Goal: Task Accomplishment & Management: Manage account settings

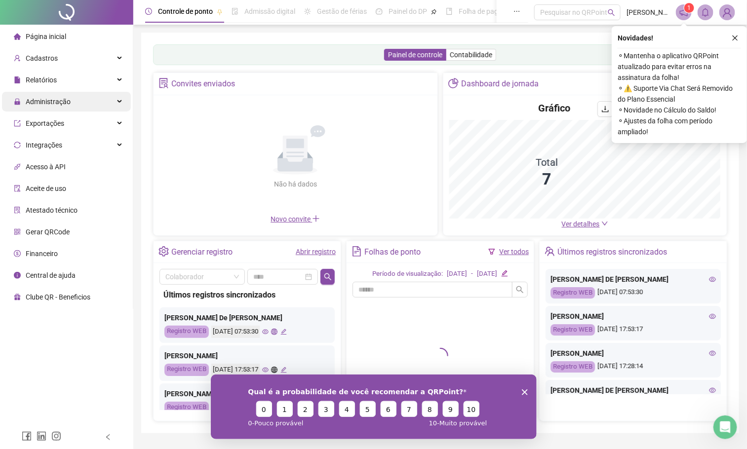
click at [95, 98] on div "Administração" at bounding box center [66, 102] width 129 height 20
click at [117, 101] on div "Administração" at bounding box center [66, 102] width 129 height 20
click at [116, 103] on div "Administração" at bounding box center [66, 102] width 129 height 20
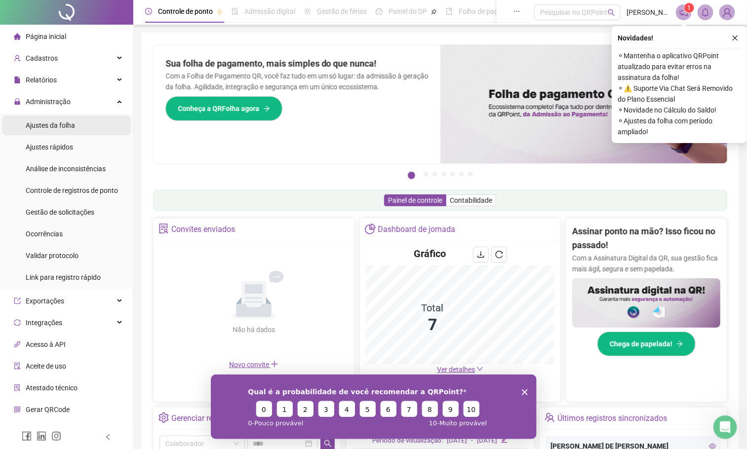
click at [67, 125] on span "Ajustes da folha" at bounding box center [50, 125] width 49 height 8
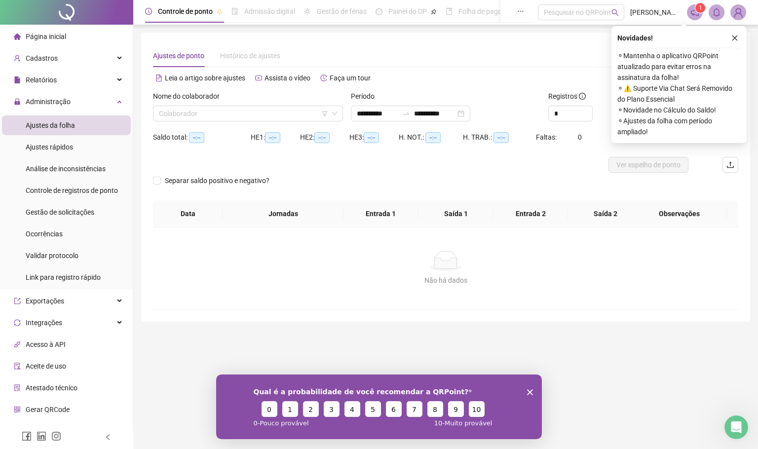
type input "**********"
click at [733, 42] on button "button" at bounding box center [735, 38] width 12 height 12
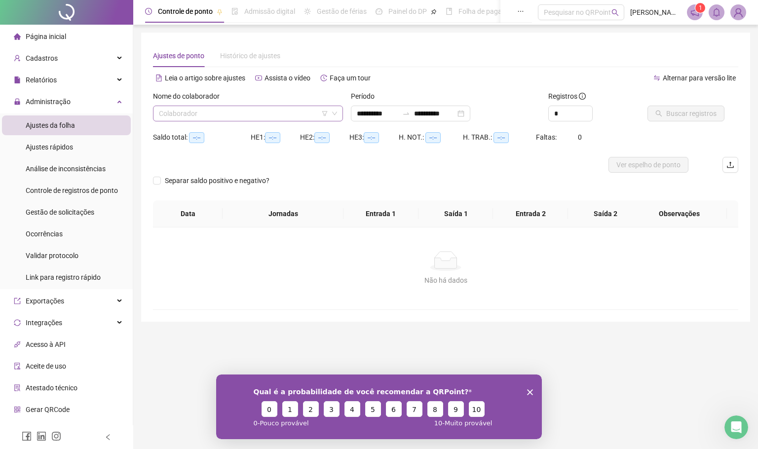
click at [277, 115] on input "search" at bounding box center [243, 113] width 169 height 15
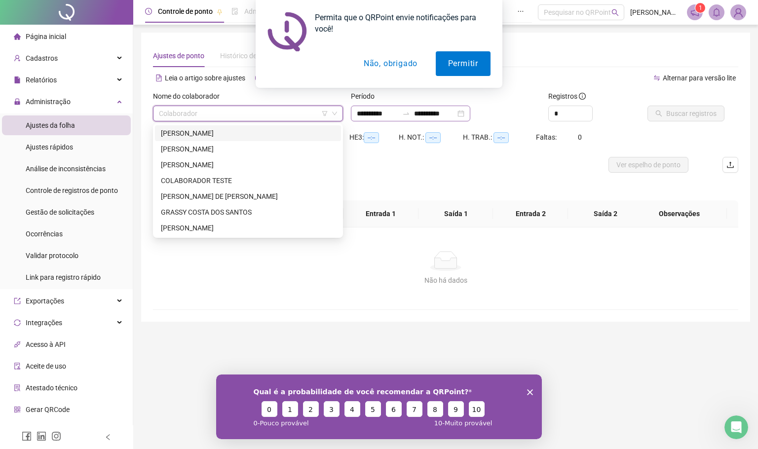
click at [410, 117] on icon "swap-right" at bounding box center [406, 114] width 8 height 8
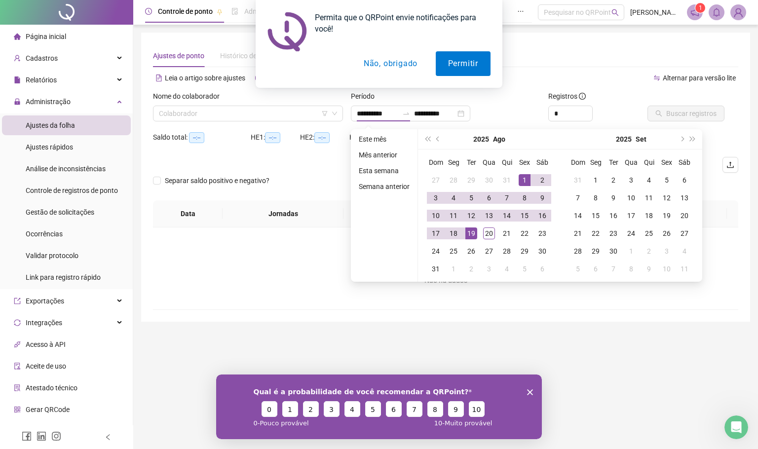
click at [401, 61] on button "Não, obrigado" at bounding box center [391, 63] width 79 height 25
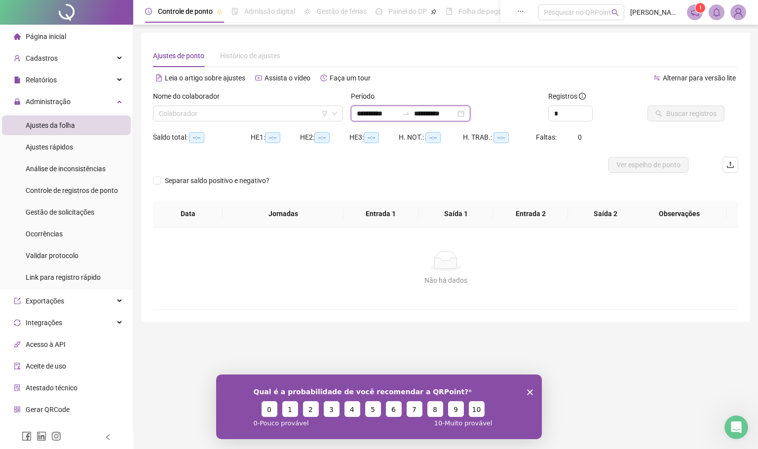
click at [362, 111] on input "**********" at bounding box center [377, 113] width 41 height 11
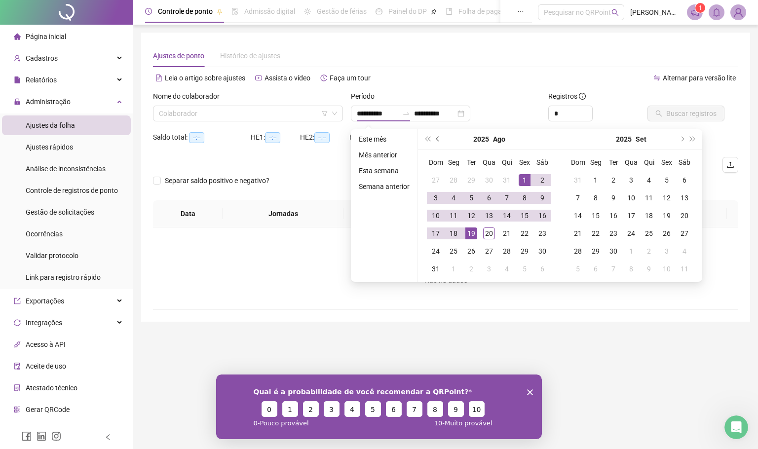
click at [434, 135] on button "prev-year" at bounding box center [438, 139] width 11 height 20
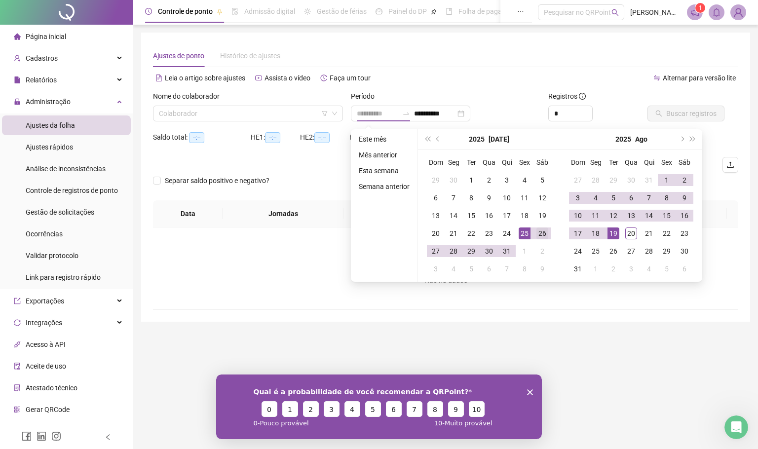
type input "**********"
click at [543, 236] on div "26" at bounding box center [543, 234] width 12 height 12
type input "**********"
click at [628, 234] on div "20" at bounding box center [632, 234] width 12 height 12
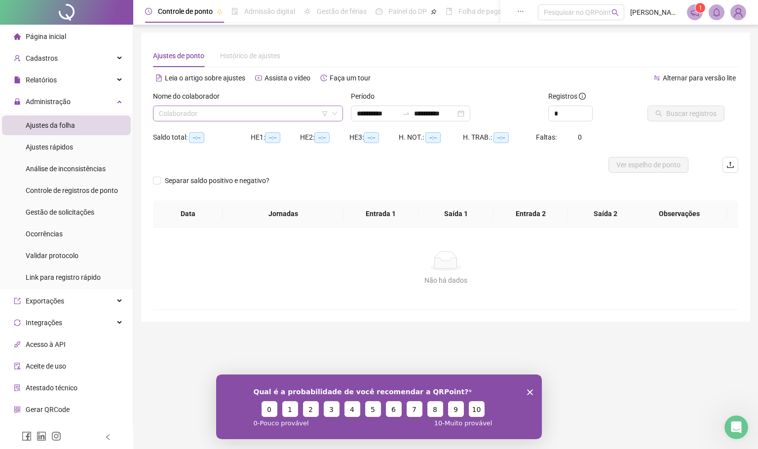
click at [228, 119] on input "search" at bounding box center [243, 113] width 169 height 15
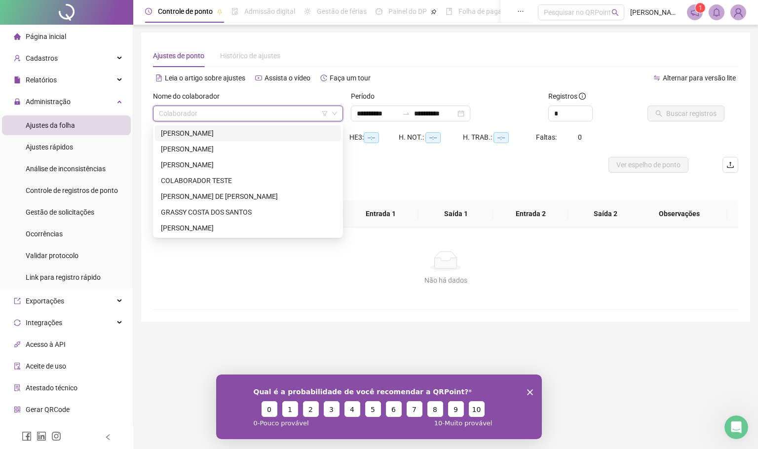
click at [224, 136] on div "[PERSON_NAME]" at bounding box center [248, 133] width 174 height 11
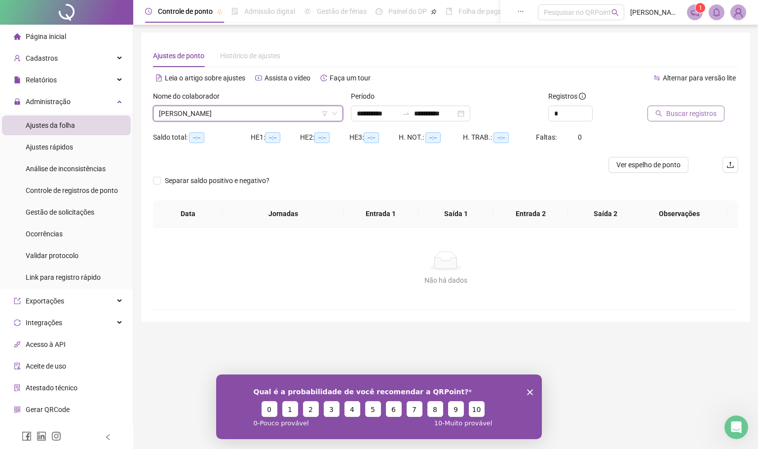
click at [665, 116] on button "Buscar registros" at bounding box center [686, 114] width 77 height 16
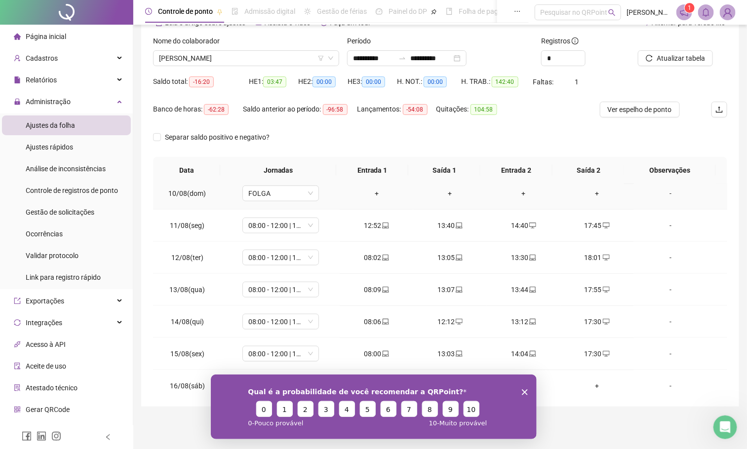
scroll to position [630, 0]
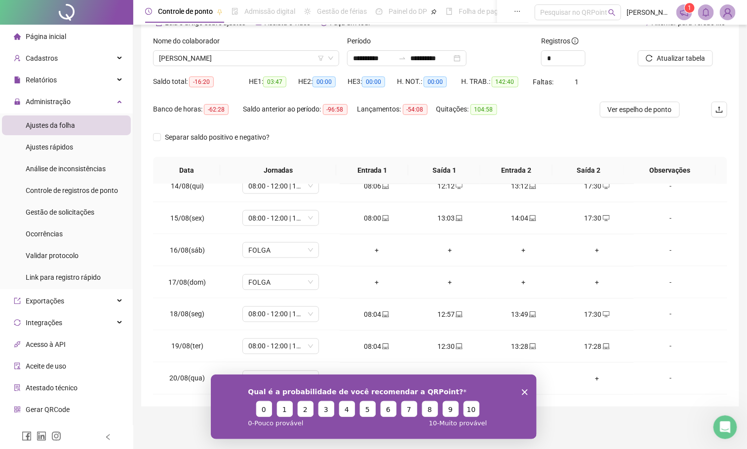
click at [527, 396] on div "Qual é a probabilidade de você recomendar a QRPoint? 0 1 2 3 4 5 6 7 8 9 10 0 -…" at bounding box center [373, 406] width 326 height 65
click at [526, 394] on polygon "Encerrar pesquisa" at bounding box center [524, 392] width 6 height 6
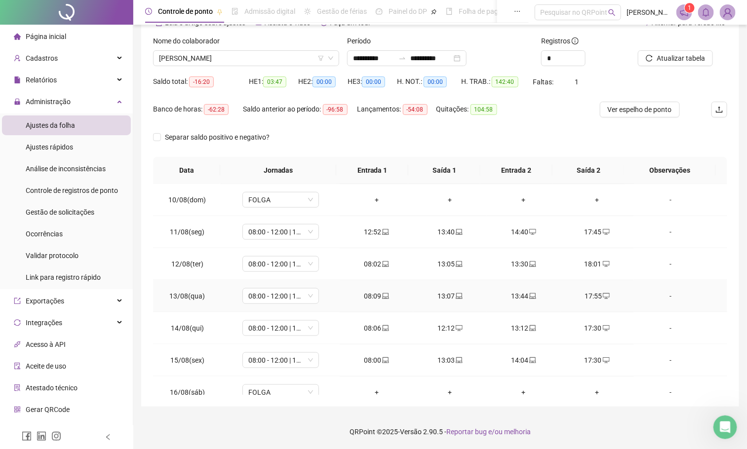
scroll to position [407, 0]
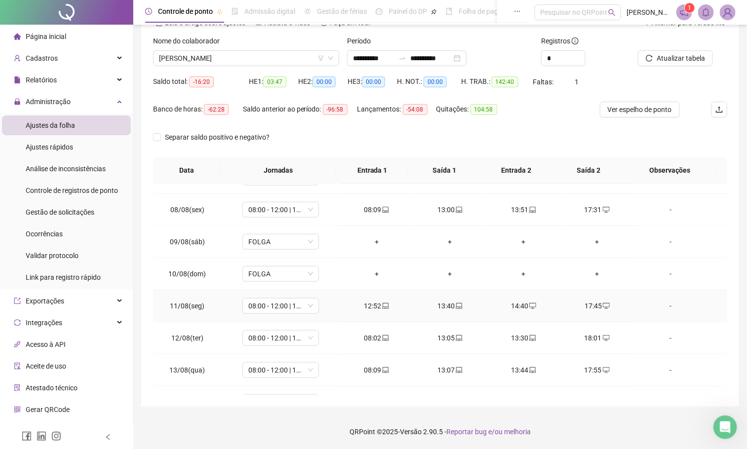
click at [511, 310] on div "14:40" at bounding box center [524, 306] width 58 height 11
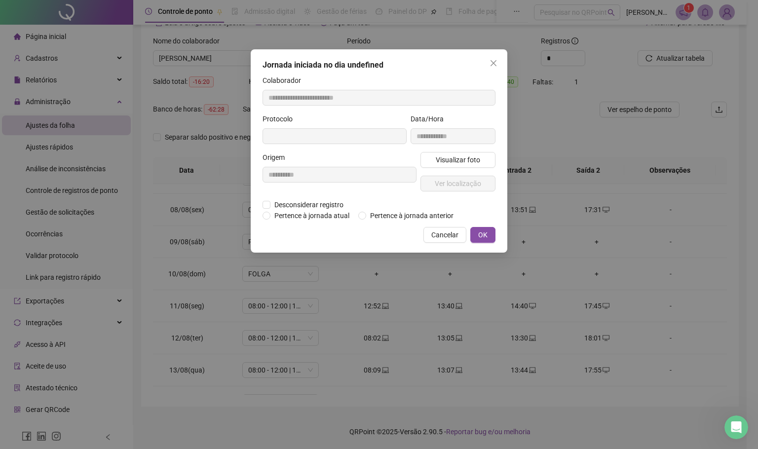
type input "**********"
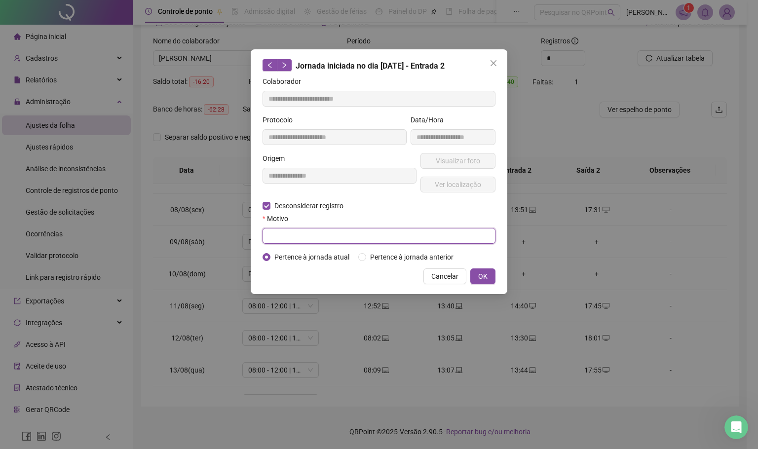
click at [323, 238] on input "text" at bounding box center [379, 236] width 233 height 16
type input "**********"
click at [490, 273] on button "OK" at bounding box center [483, 277] width 25 height 16
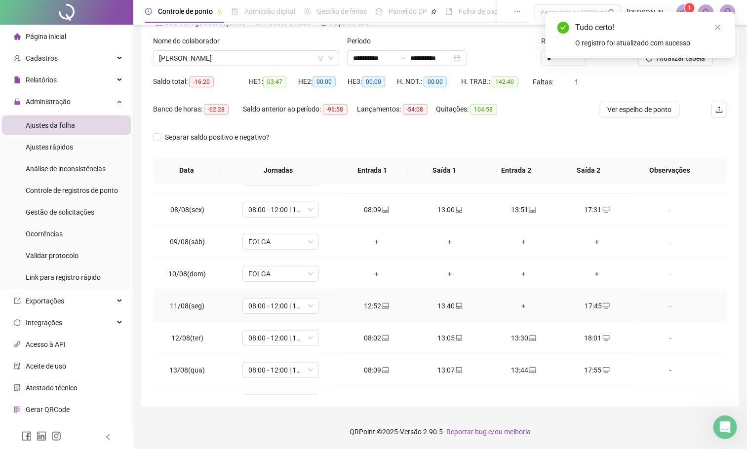
click at [511, 312] on div "+" at bounding box center [524, 306] width 58 height 11
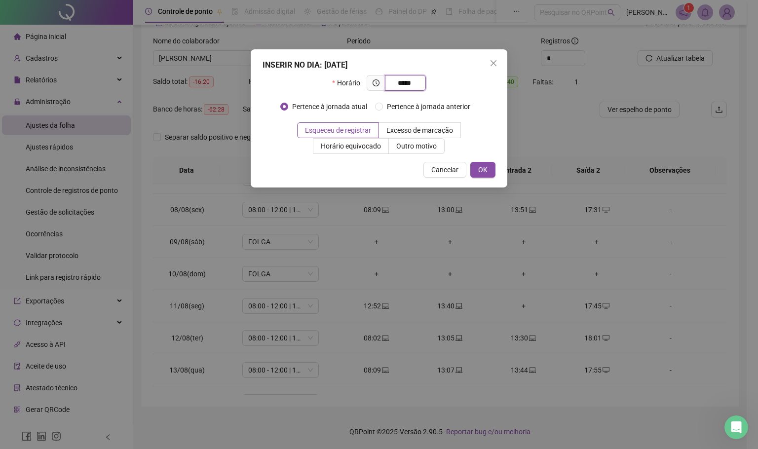
type input "*****"
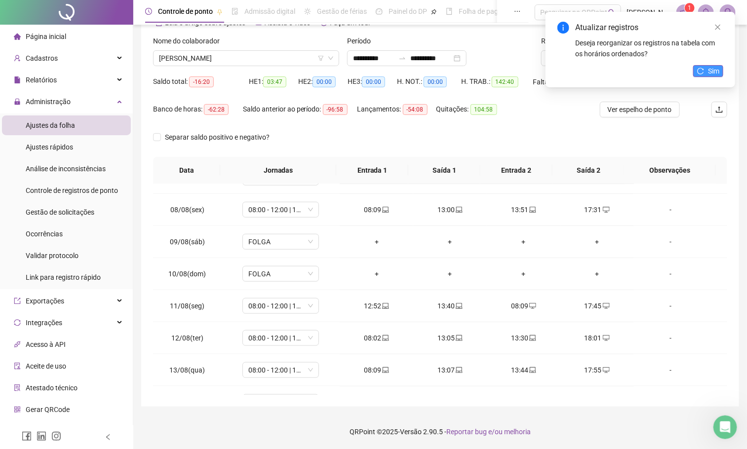
click at [705, 69] on button "Sim" at bounding box center [708, 71] width 30 height 12
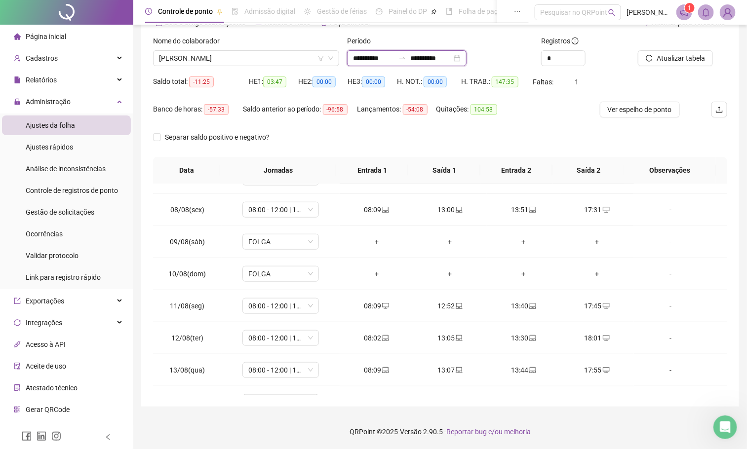
click at [428, 59] on input "**********" at bounding box center [430, 58] width 41 height 11
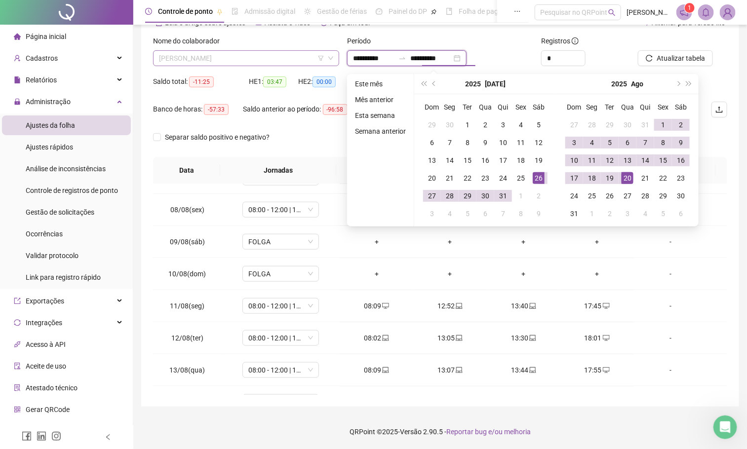
click at [276, 55] on span "[PERSON_NAME]" at bounding box center [246, 58] width 174 height 15
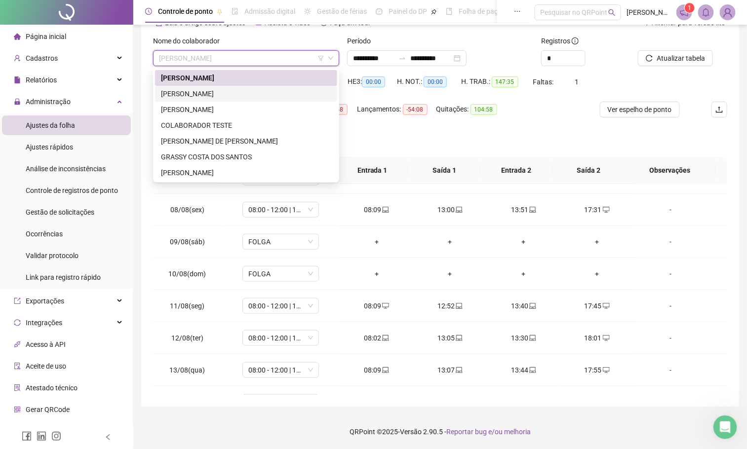
click at [216, 96] on div "[PERSON_NAME]" at bounding box center [246, 93] width 170 height 11
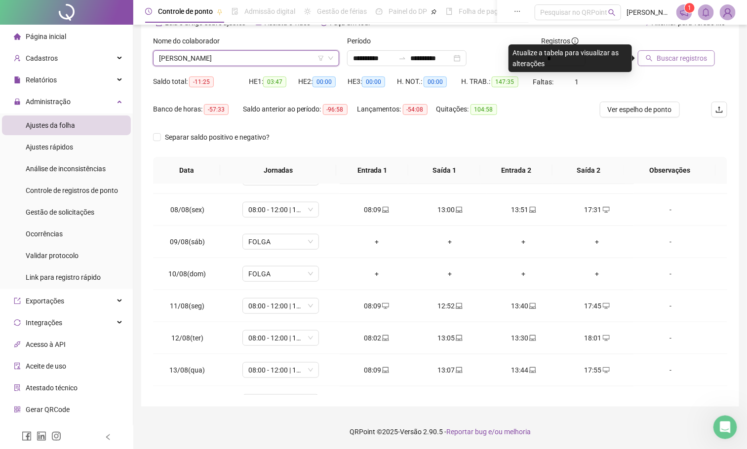
click at [675, 63] on span "Buscar registros" at bounding box center [682, 58] width 50 height 11
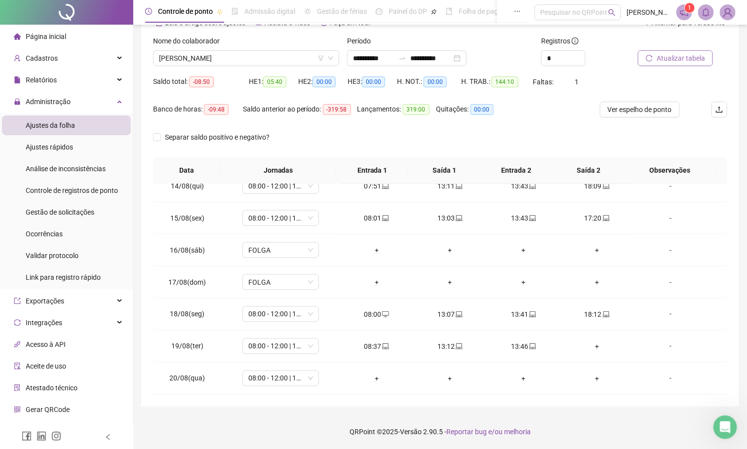
scroll to position [630, 0]
click at [588, 348] on div "+" at bounding box center [597, 346] width 58 height 11
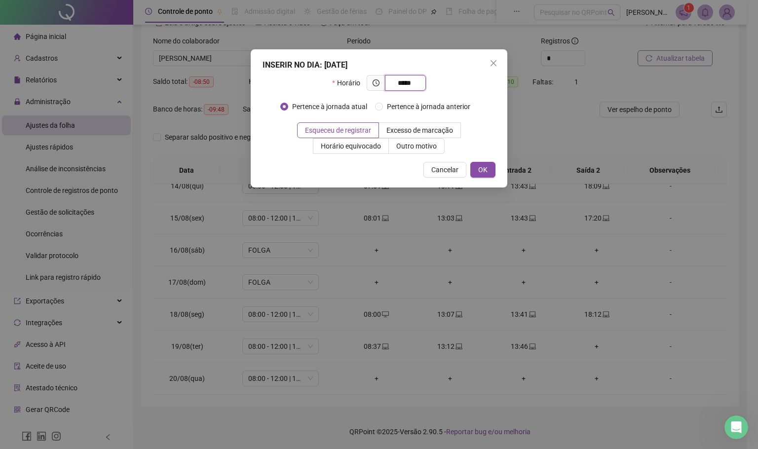
type input "*****"
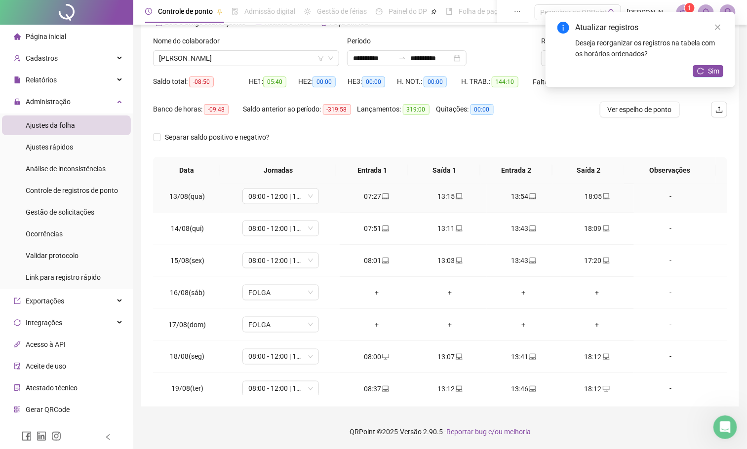
scroll to position [555, 0]
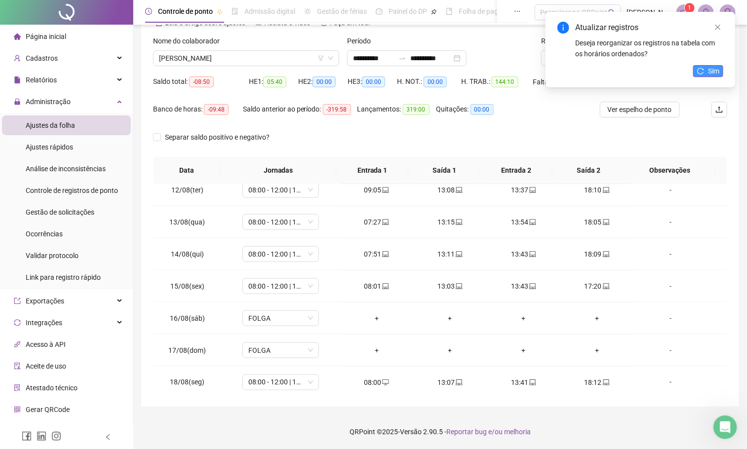
click at [717, 68] on span "Sim" at bounding box center [713, 71] width 11 height 11
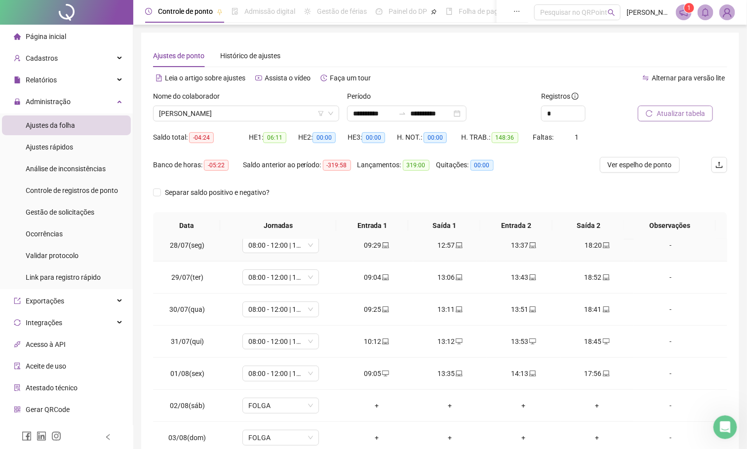
scroll to position [0, 0]
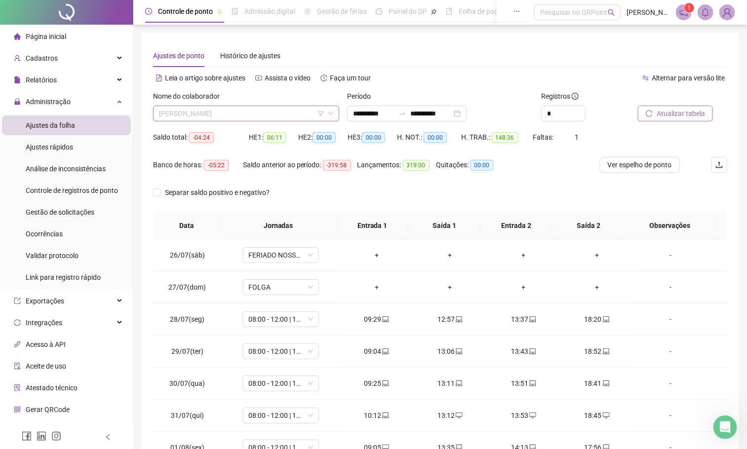
click at [295, 117] on span "[PERSON_NAME]" at bounding box center [246, 113] width 174 height 15
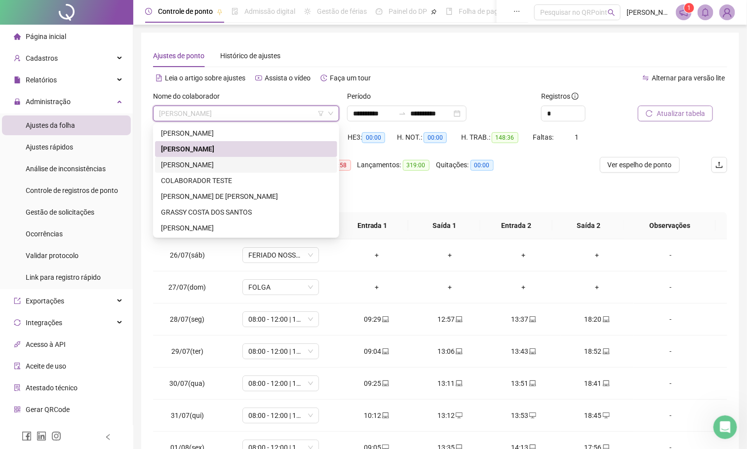
click at [209, 169] on div "[PERSON_NAME]" at bounding box center [246, 164] width 170 height 11
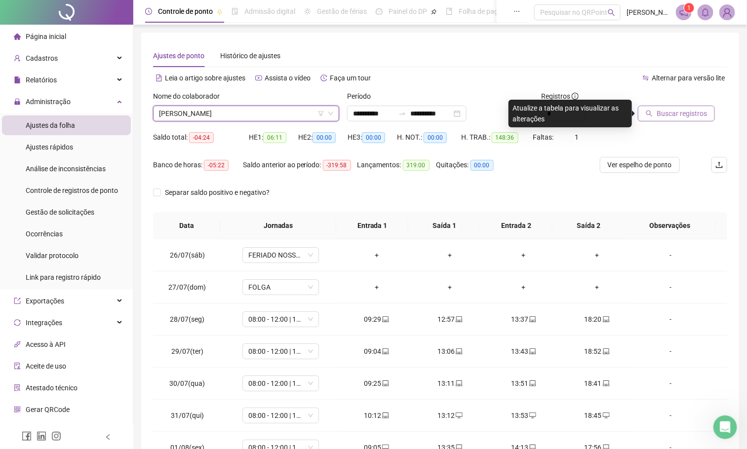
click at [652, 114] on icon "search" at bounding box center [649, 113] width 7 height 7
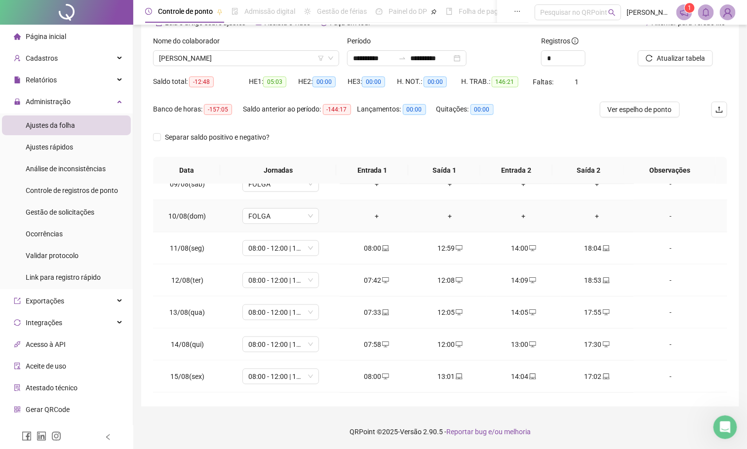
scroll to position [630, 0]
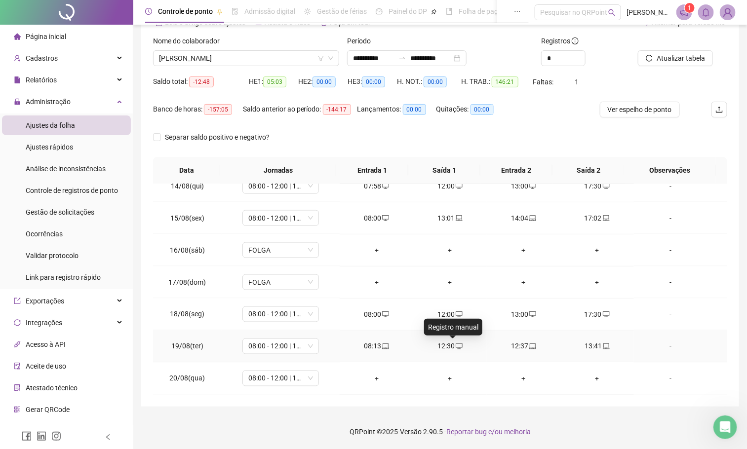
click at [455, 344] on span "desktop" at bounding box center [459, 346] width 8 height 7
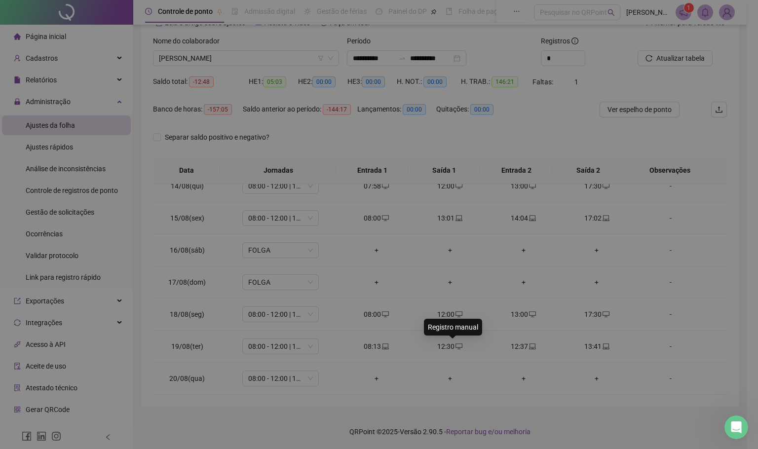
type input "**********"
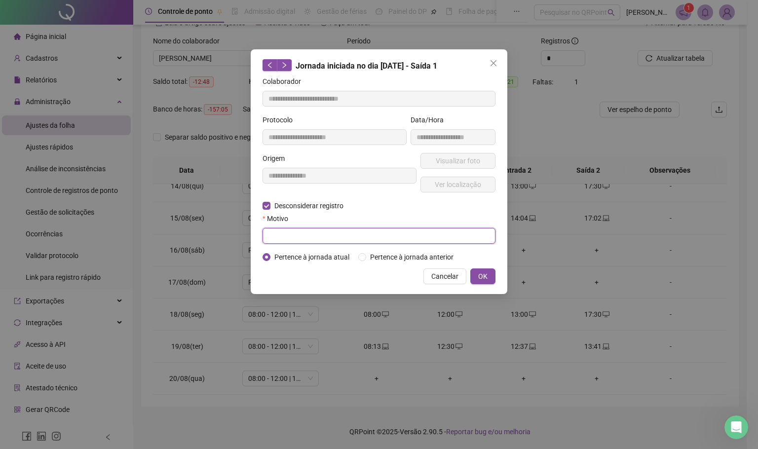
click at [291, 233] on input "text" at bounding box center [379, 236] width 233 height 16
type input "****"
click at [485, 276] on span "OK" at bounding box center [482, 276] width 9 height 11
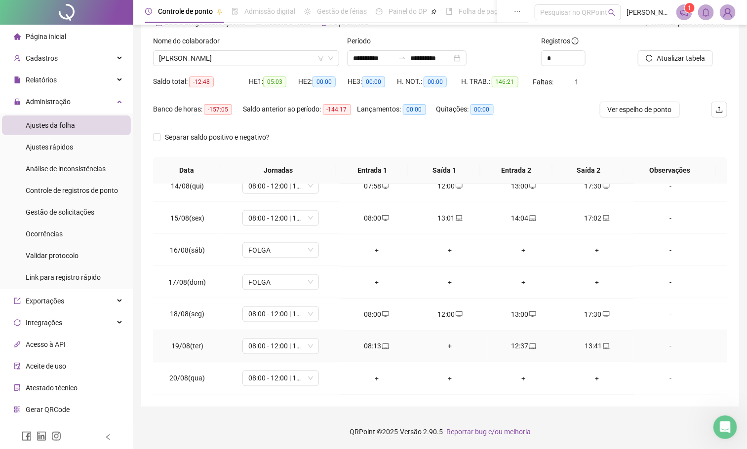
click at [442, 344] on div "+" at bounding box center [450, 346] width 58 height 11
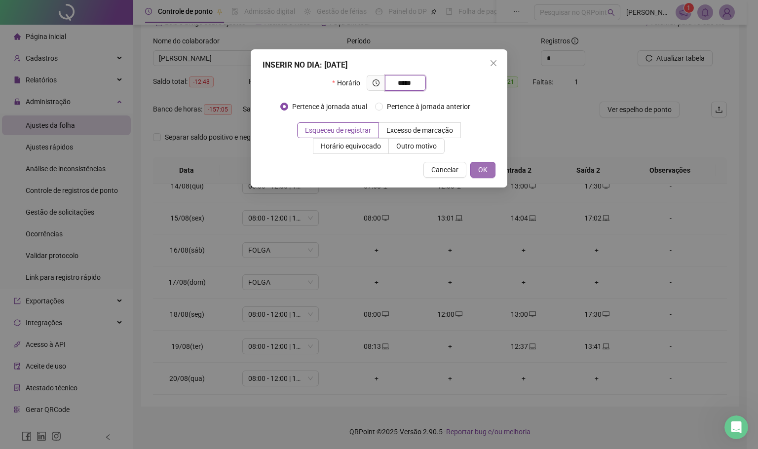
type input "*****"
click at [486, 172] on span "OK" at bounding box center [482, 169] width 9 height 11
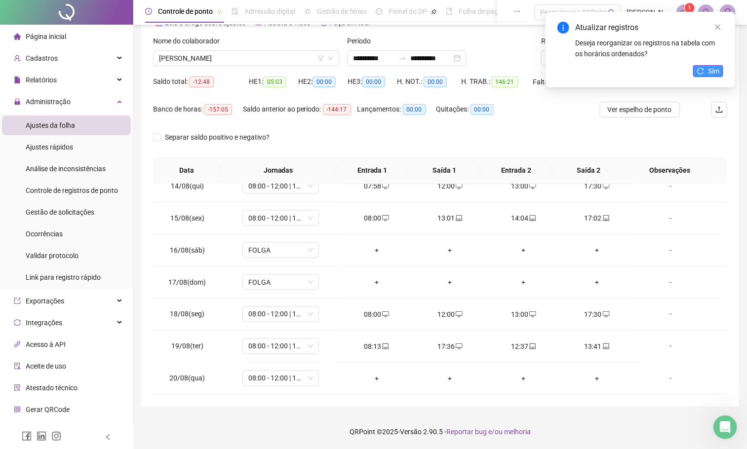
click at [697, 73] on icon "reload" at bounding box center [700, 71] width 7 height 7
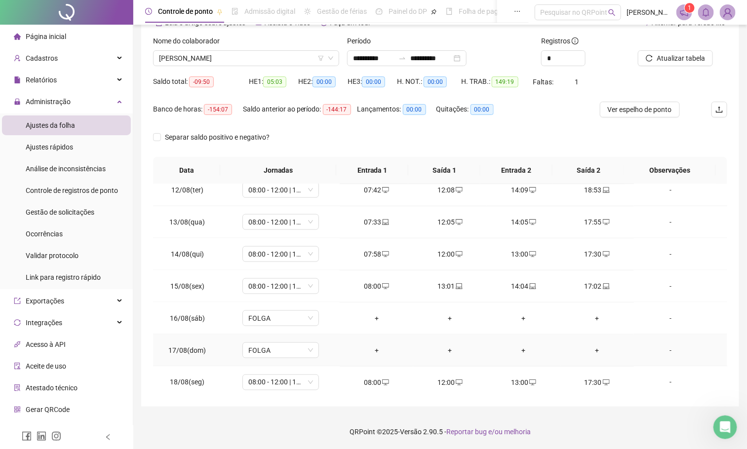
scroll to position [481, 0]
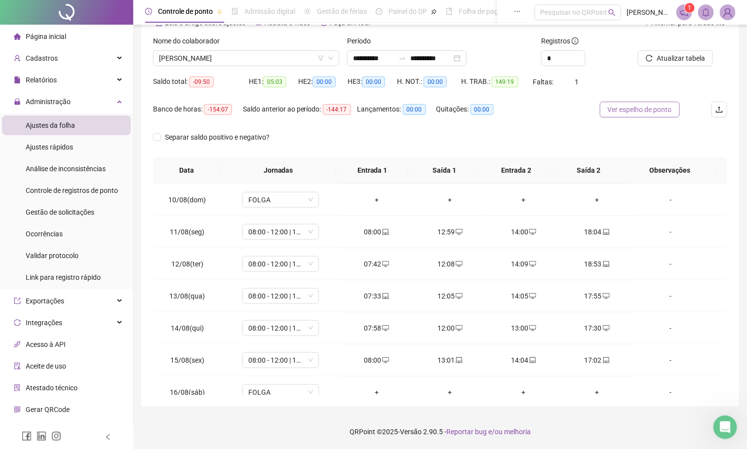
click at [641, 104] on span "Ver espelho de ponto" at bounding box center [640, 109] width 64 height 11
click at [676, 54] on span "Atualizar tabela" at bounding box center [681, 58] width 48 height 11
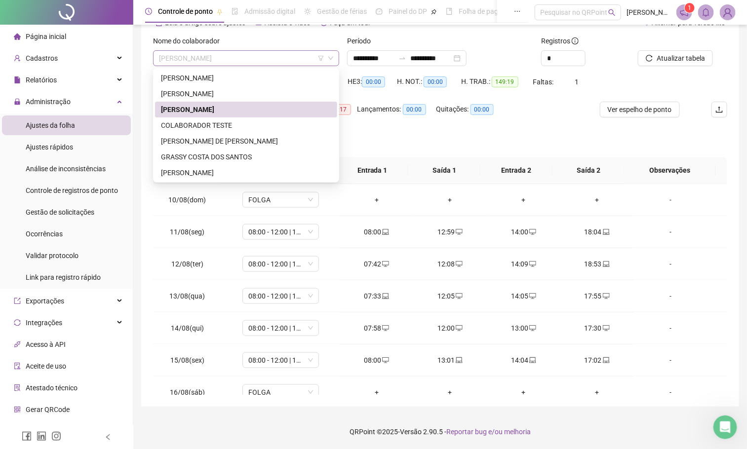
click at [302, 55] on span "[PERSON_NAME]" at bounding box center [246, 58] width 174 height 15
click at [190, 141] on div "[PERSON_NAME] DE [PERSON_NAME]" at bounding box center [246, 141] width 170 height 11
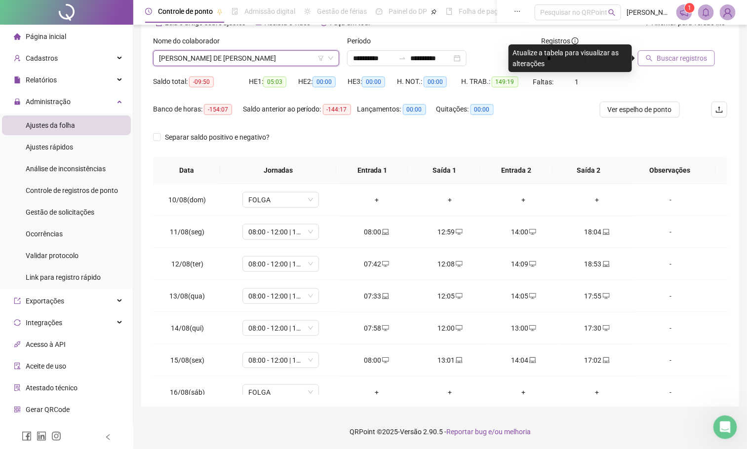
click at [665, 55] on span "Buscar registros" at bounding box center [682, 58] width 50 height 11
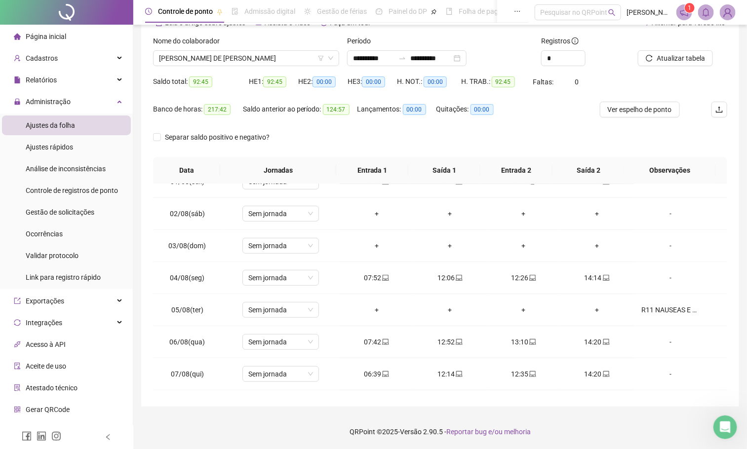
scroll to position [185, 0]
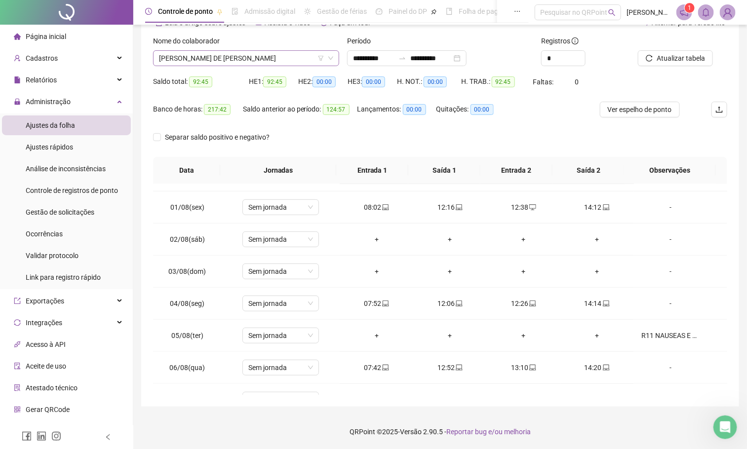
click at [293, 58] on span "[PERSON_NAME] DE [PERSON_NAME]" at bounding box center [246, 58] width 174 height 15
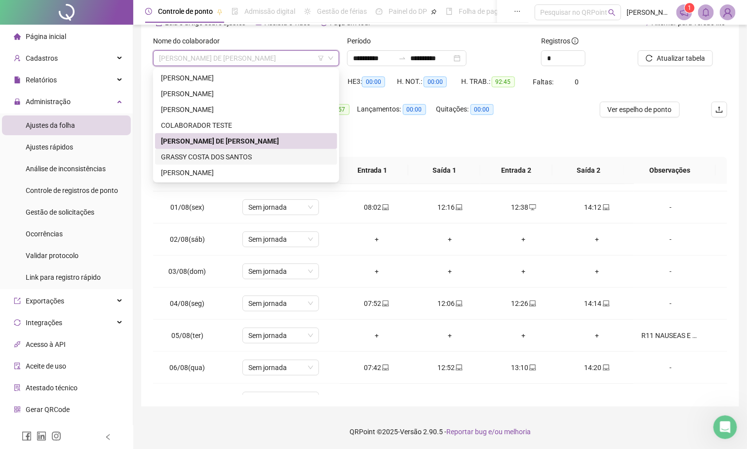
click at [192, 160] on div "GRASSY COSTA DOS SANTOS" at bounding box center [246, 157] width 170 height 11
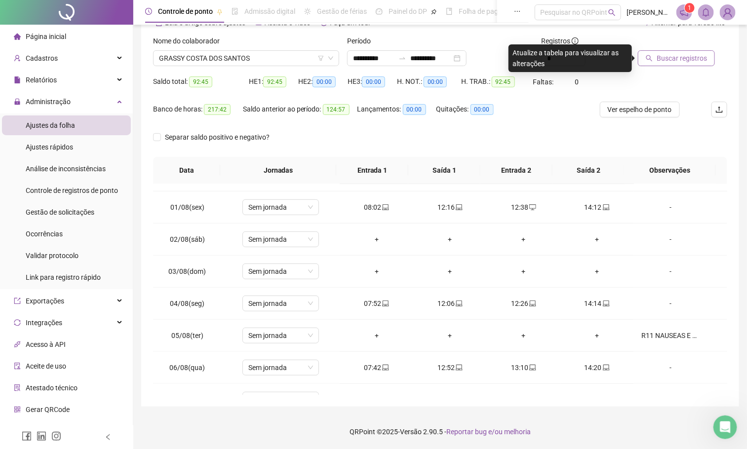
click at [680, 64] on button "Buscar registros" at bounding box center [676, 58] width 77 height 16
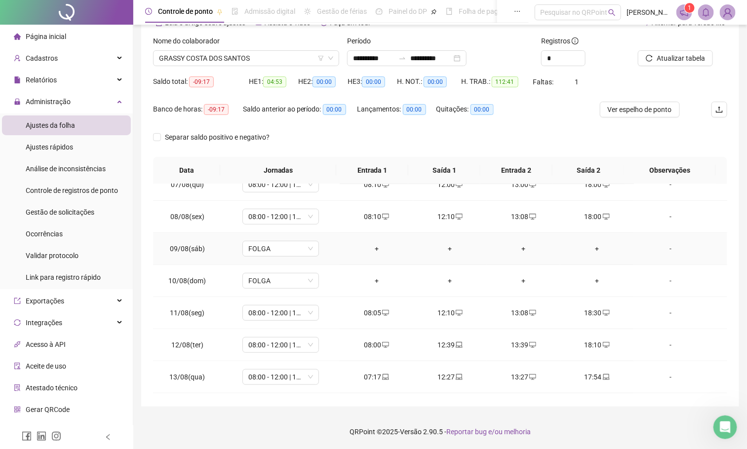
scroll to position [436, 0]
click at [517, 347] on div "+" at bounding box center [524, 346] width 58 height 11
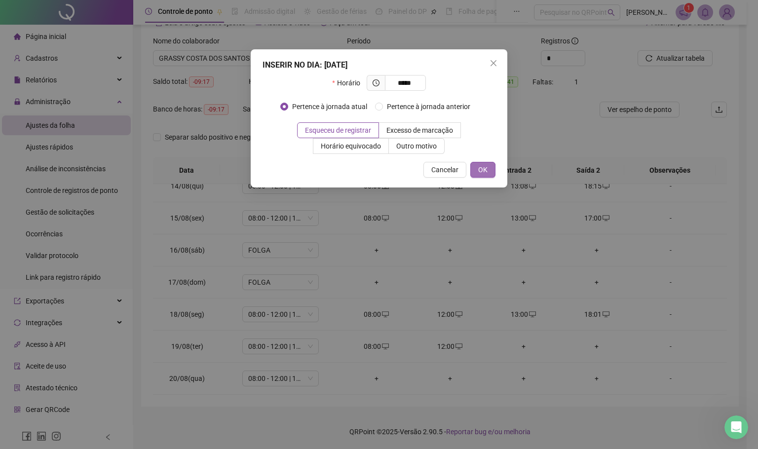
type input "*****"
click at [486, 165] on span "OK" at bounding box center [482, 169] width 9 height 11
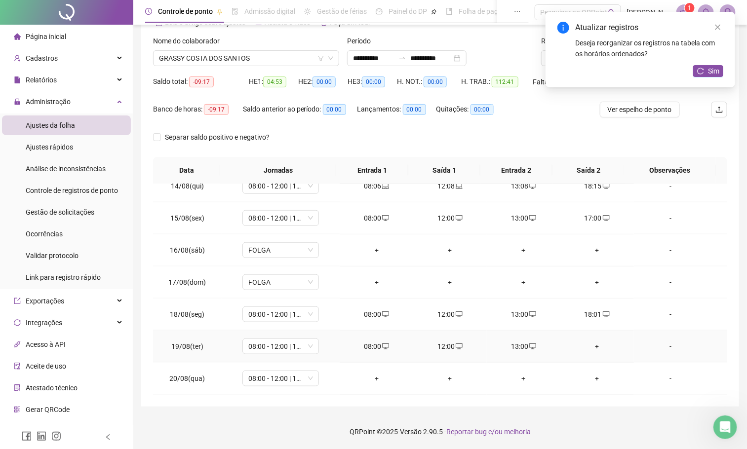
click at [590, 347] on div "+" at bounding box center [597, 346] width 58 height 11
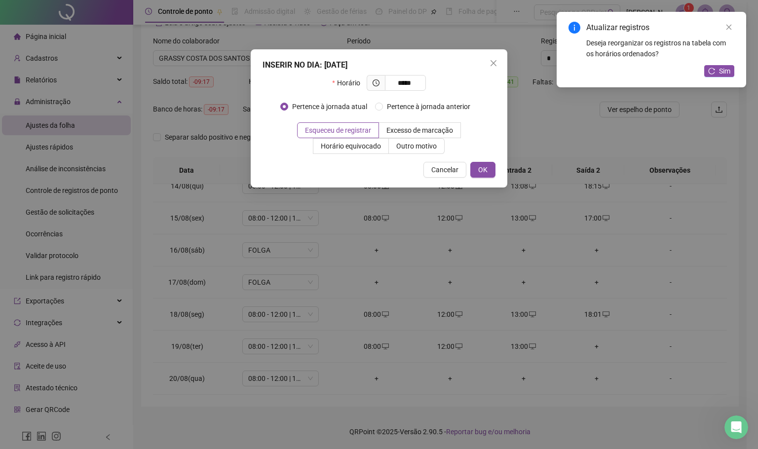
type input "*****"
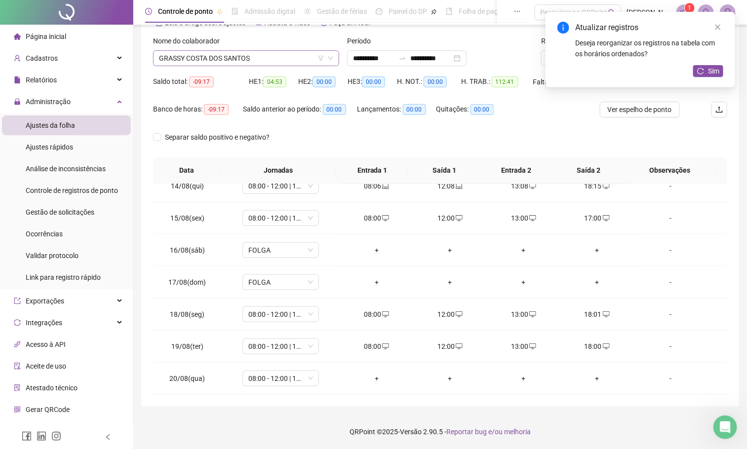
click at [304, 57] on span "GRASSY COSTA DOS SANTOS" at bounding box center [246, 58] width 174 height 15
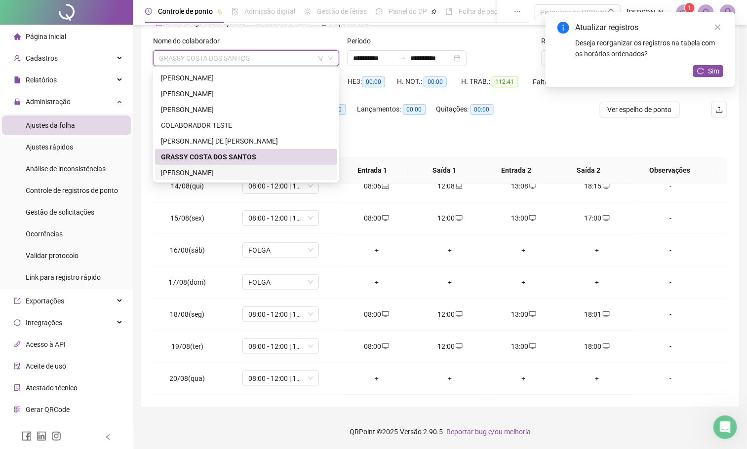
click at [184, 170] on div "[PERSON_NAME]" at bounding box center [246, 172] width 170 height 11
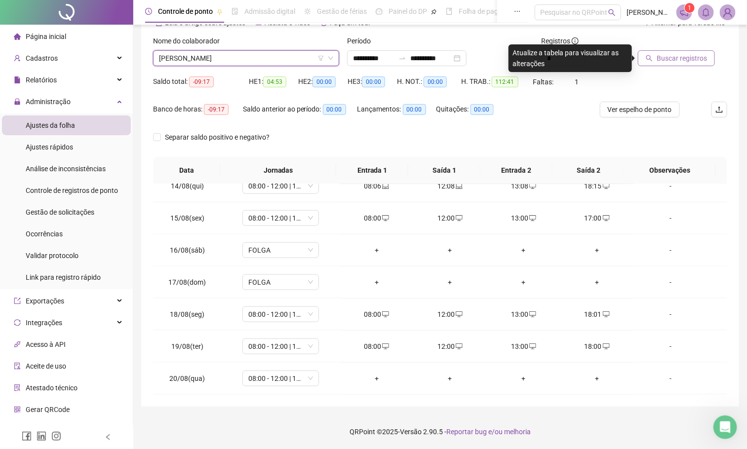
click at [663, 55] on span "Buscar registros" at bounding box center [682, 58] width 50 height 11
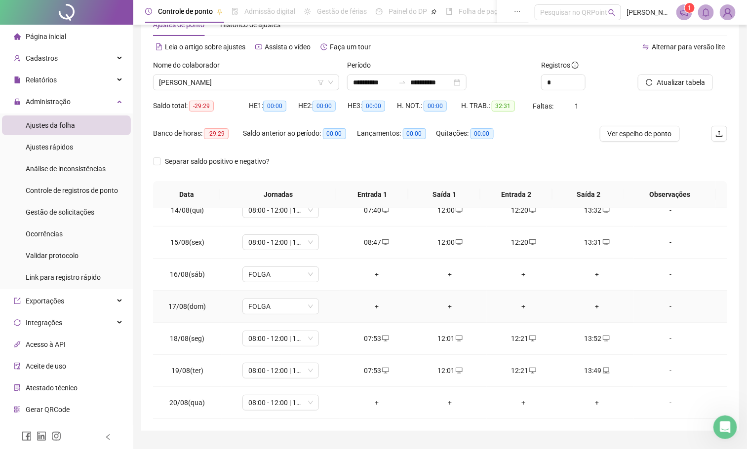
scroll to position [55, 0]
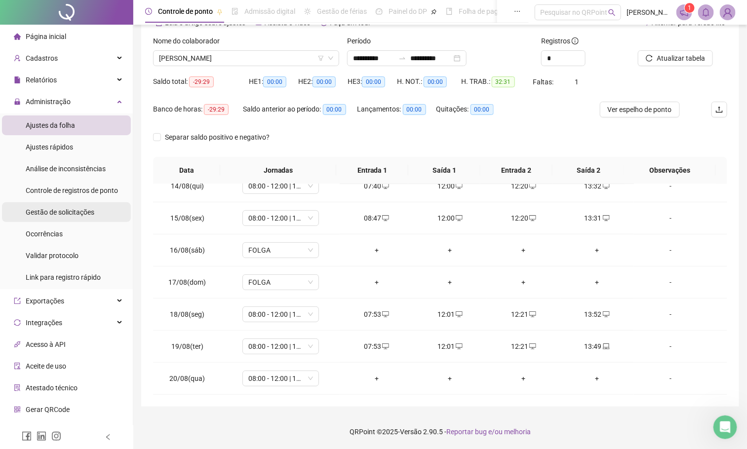
click at [49, 212] on span "Gestão de solicitações" at bounding box center [60, 212] width 69 height 8
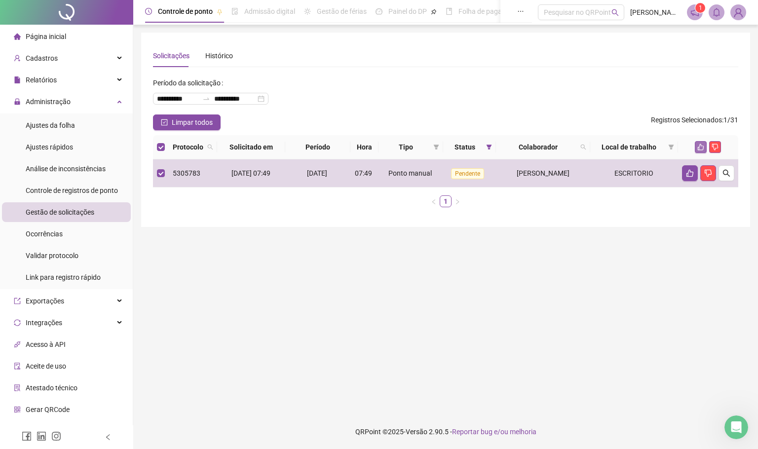
click at [701, 146] on icon "like" at bounding box center [701, 147] width 7 height 7
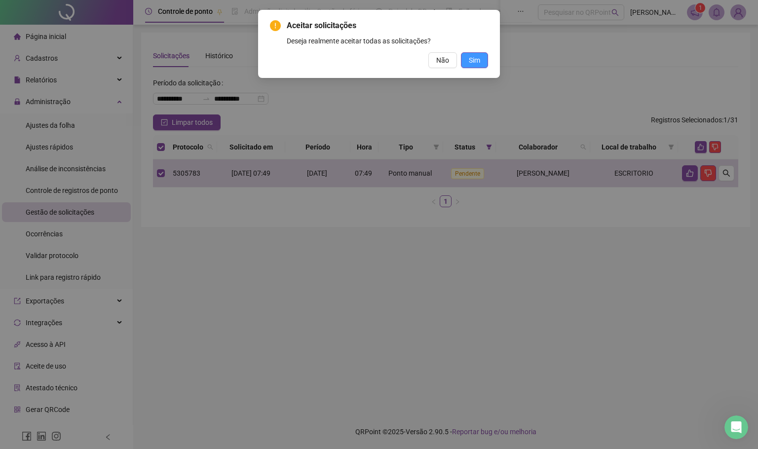
click at [475, 61] on span "Sim" at bounding box center [474, 60] width 11 height 11
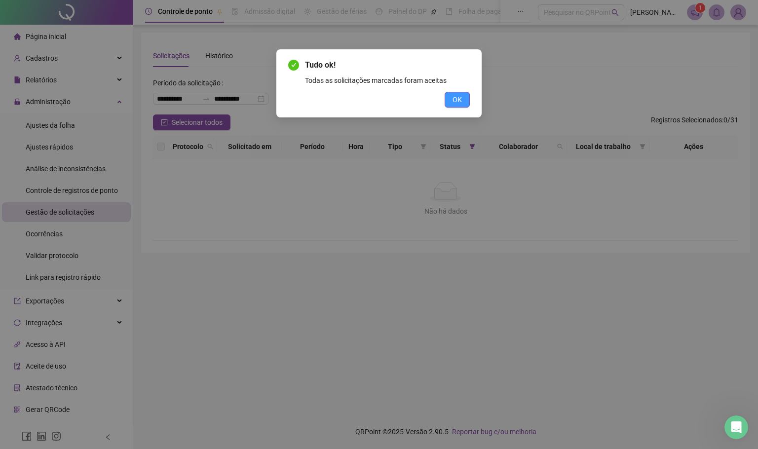
click at [457, 95] on span "OK" at bounding box center [457, 99] width 9 height 11
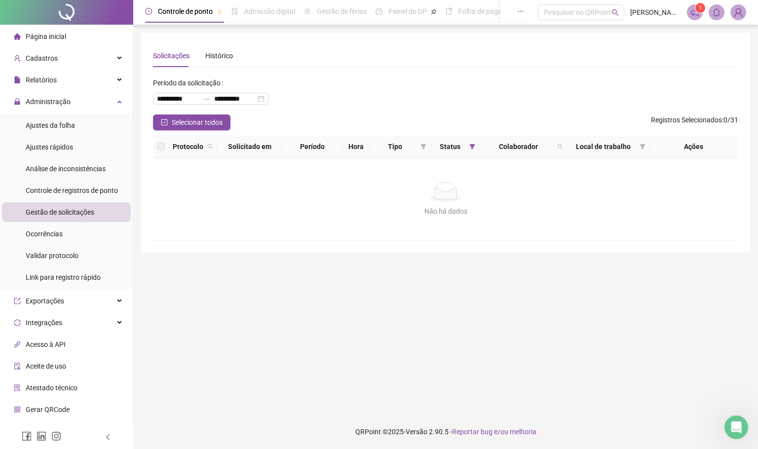
click at [403, 147] on span "Tipo" at bounding box center [395, 146] width 43 height 11
click at [421, 146] on icon "filter" at bounding box center [424, 147] width 6 height 6
click at [360, 149] on th "Hora" at bounding box center [356, 146] width 26 height 23
click at [468, 144] on span at bounding box center [473, 146] width 10 height 15
click at [509, 316] on main "**********" at bounding box center [445, 220] width 609 height 374
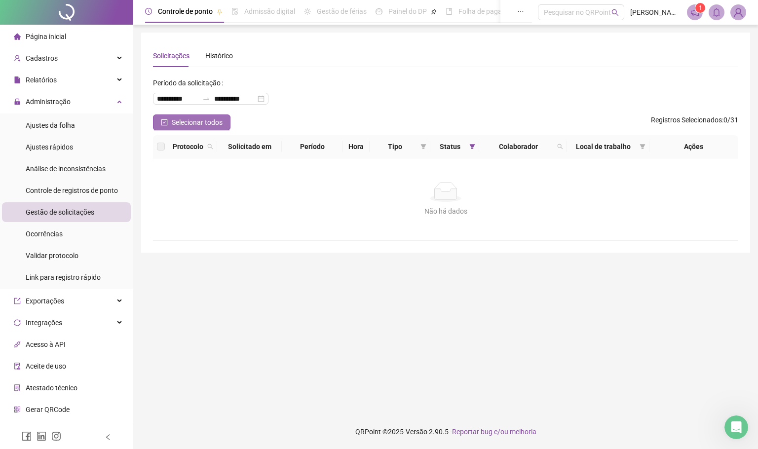
click at [172, 122] on span "Selecionar todos" at bounding box center [197, 122] width 51 height 11
click at [168, 122] on button "Selecionar todos" at bounding box center [192, 123] width 78 height 16
click at [164, 151] on label at bounding box center [161, 146] width 8 height 11
drag, startPoint x: 703, startPoint y: 116, endPoint x: 704, endPoint y: 123, distance: 7.1
click at [704, 123] on span "Registros Selecionados" at bounding box center [686, 120] width 71 height 8
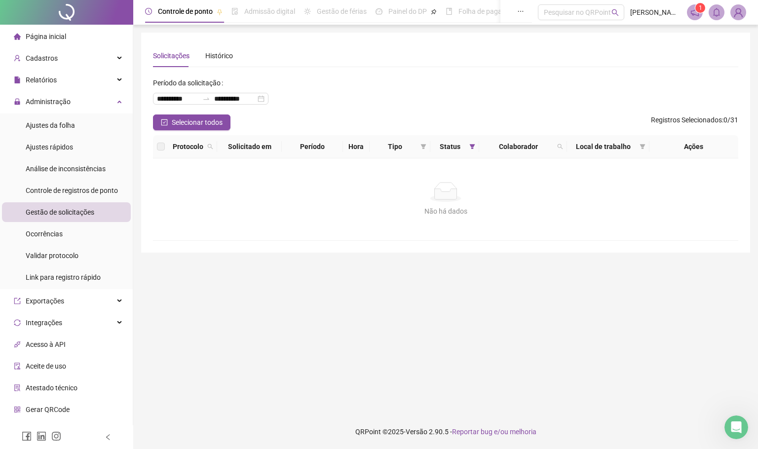
click at [704, 123] on span "Registros Selecionados" at bounding box center [686, 120] width 71 height 8
click at [218, 57] on div "Histórico" at bounding box center [219, 55] width 28 height 11
